Goal: Check status: Check status

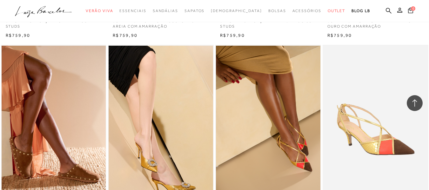
scroll to position [317, 0]
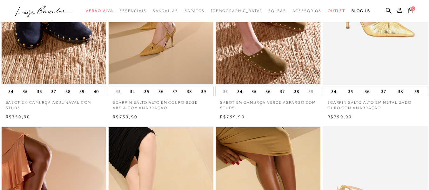
click at [397, 10] on icon at bounding box center [399, 10] width 5 height 5
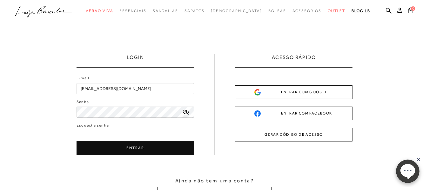
click at [316, 94] on div "ENTRAR COM GOOGLE" at bounding box center [293, 92] width 79 height 7
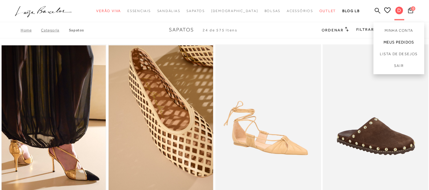
click at [387, 42] on link "Meus Pedidos" at bounding box center [398, 43] width 51 height 12
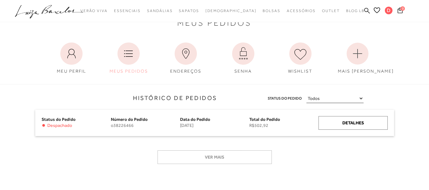
scroll to position [32, 0]
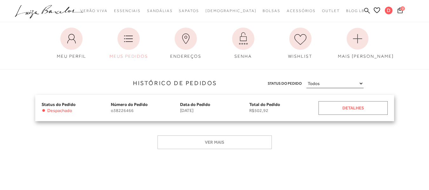
click at [359, 109] on div "Detalhes" at bounding box center [352, 108] width 69 height 14
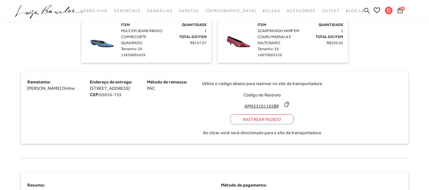
scroll to position [222, 0]
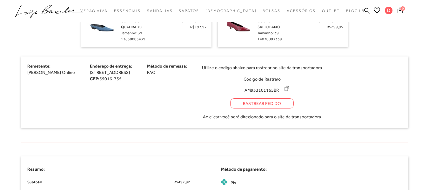
click at [290, 88] on icon at bounding box center [287, 88] width 6 height 6
click at [294, 101] on div "Rastrear Pedido" at bounding box center [261, 103] width 63 height 10
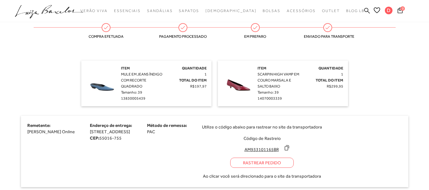
scroll to position [159, 0]
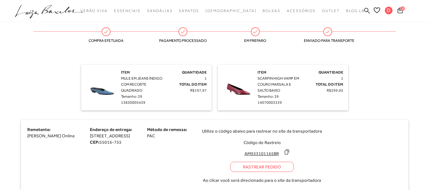
click at [241, 91] on img at bounding box center [239, 86] width 32 height 32
